Goal: Task Accomplishment & Management: Manage account settings

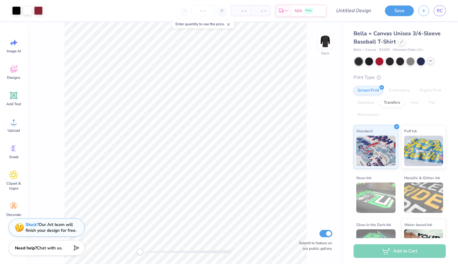
click at [434, 62] on div at bounding box center [430, 61] width 7 height 7
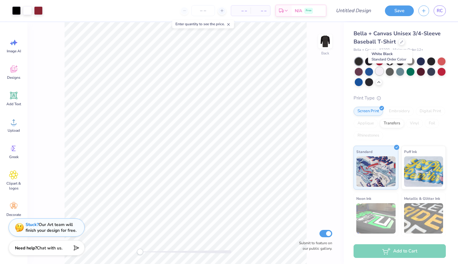
click at [383, 72] on div at bounding box center [380, 71] width 8 height 8
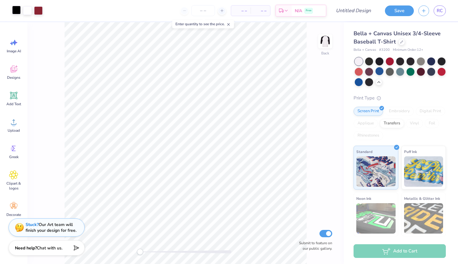
click at [14, 10] on div at bounding box center [16, 10] width 9 height 9
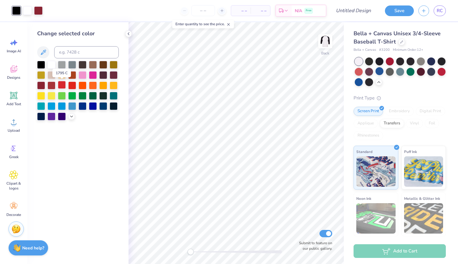
click at [62, 83] on div at bounding box center [62, 85] width 8 height 8
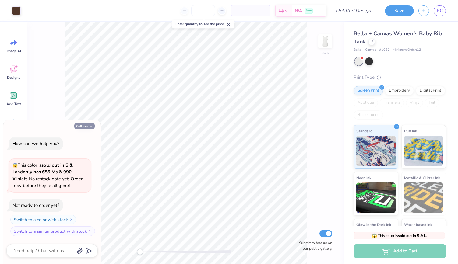
click at [90, 125] on button "Collapse" at bounding box center [84, 126] width 20 height 6
type textarea "x"
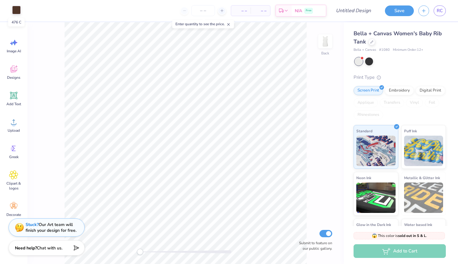
click at [16, 13] on div at bounding box center [16, 10] width 9 height 9
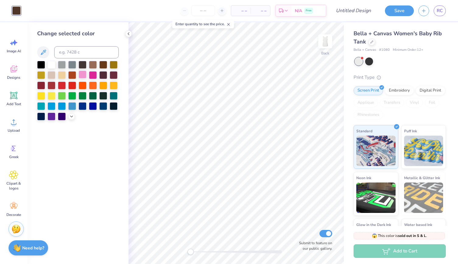
click at [82, 75] on div at bounding box center [83, 75] width 8 height 8
click at [89, 155] on div "Change selected color" at bounding box center [77, 143] width 101 height 242
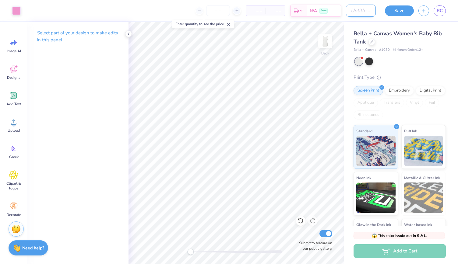
click at [357, 8] on input "Design Title" at bounding box center [361, 11] width 30 height 12
type input "alpha gam wife beater"
click at [225, 8] on input "number" at bounding box center [218, 10] width 24 height 11
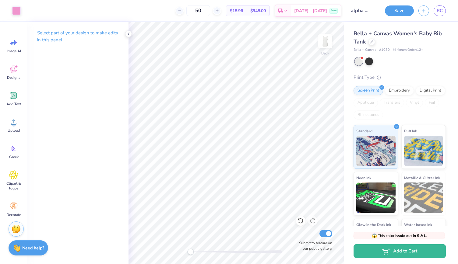
type input "5"
type input "3"
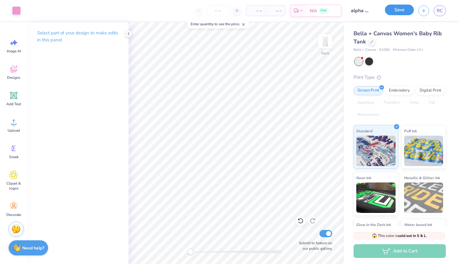
click at [412, 12] on button "Save" at bounding box center [399, 10] width 29 height 11
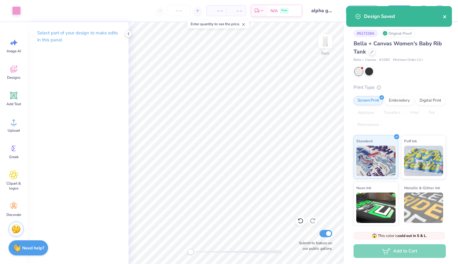
click at [445, 16] on icon "close" at bounding box center [444, 16] width 3 height 3
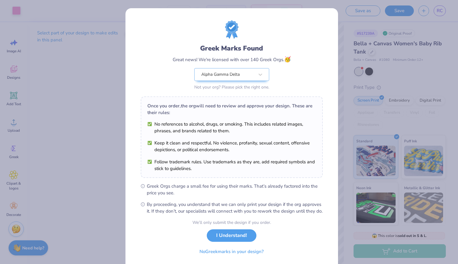
click at [439, 9] on div "Greek Marks Found Great news! We're licensed with over 140 Greek Orgs. 🥳 Alpha …" at bounding box center [229, 132] width 458 height 264
click at [231, 240] on button "I Understand!" at bounding box center [232, 234] width 50 height 12
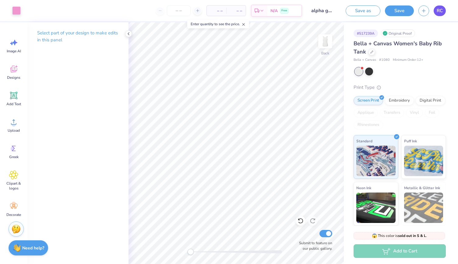
click at [440, 10] on span "RC" at bounding box center [440, 10] width 6 height 7
